Goal: Submit feedback/report problem: Submit feedback/report problem

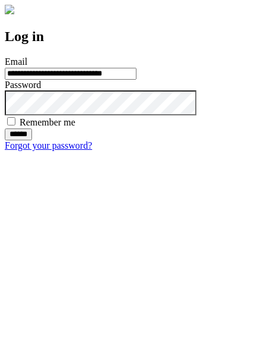
type input "**********"
click at [32, 140] on input "******" at bounding box center [18, 134] width 27 height 12
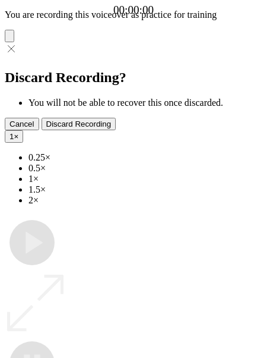
type input "**********"
